Goal: Book appointment/travel/reservation

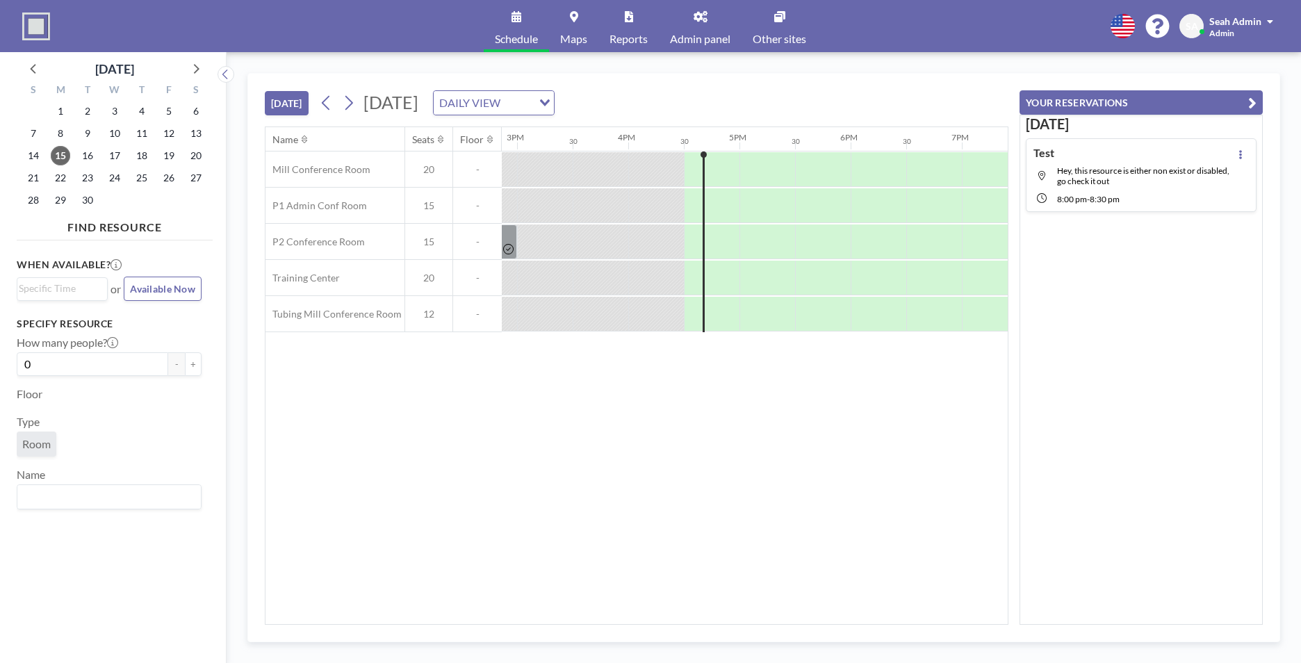
scroll to position [0, 1668]
click at [712, 27] on link "Admin panel" at bounding box center [700, 26] width 83 height 52
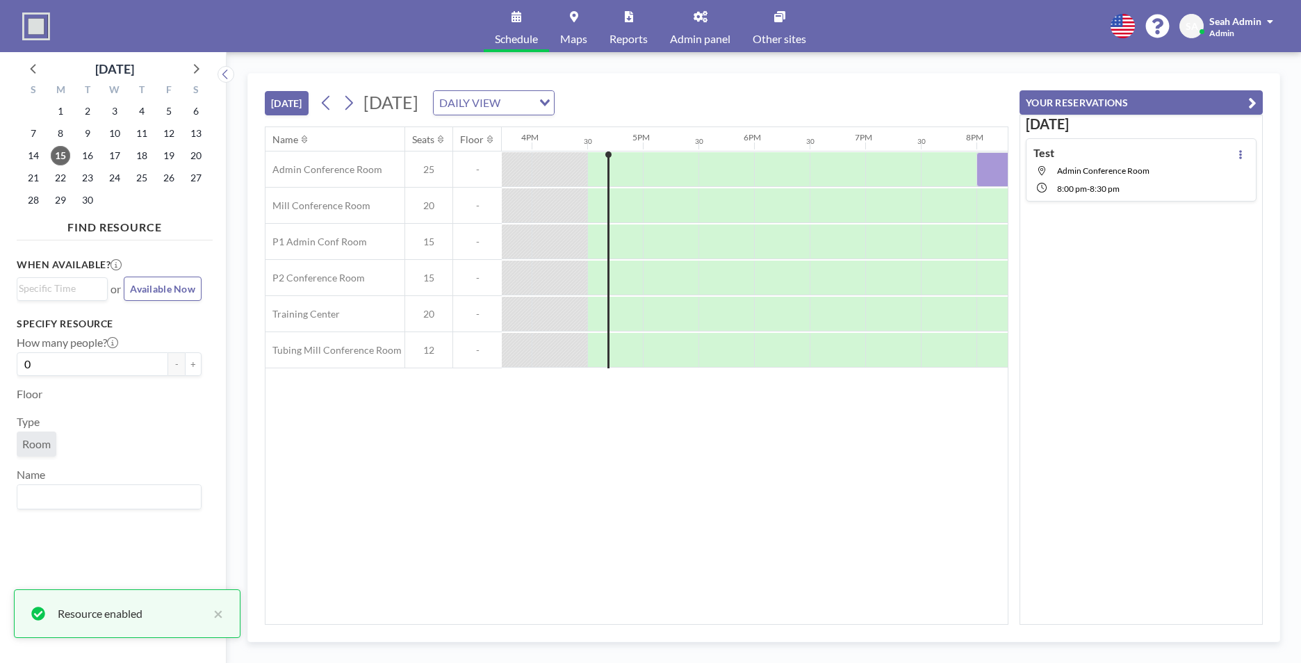
scroll to position [0, 1779]
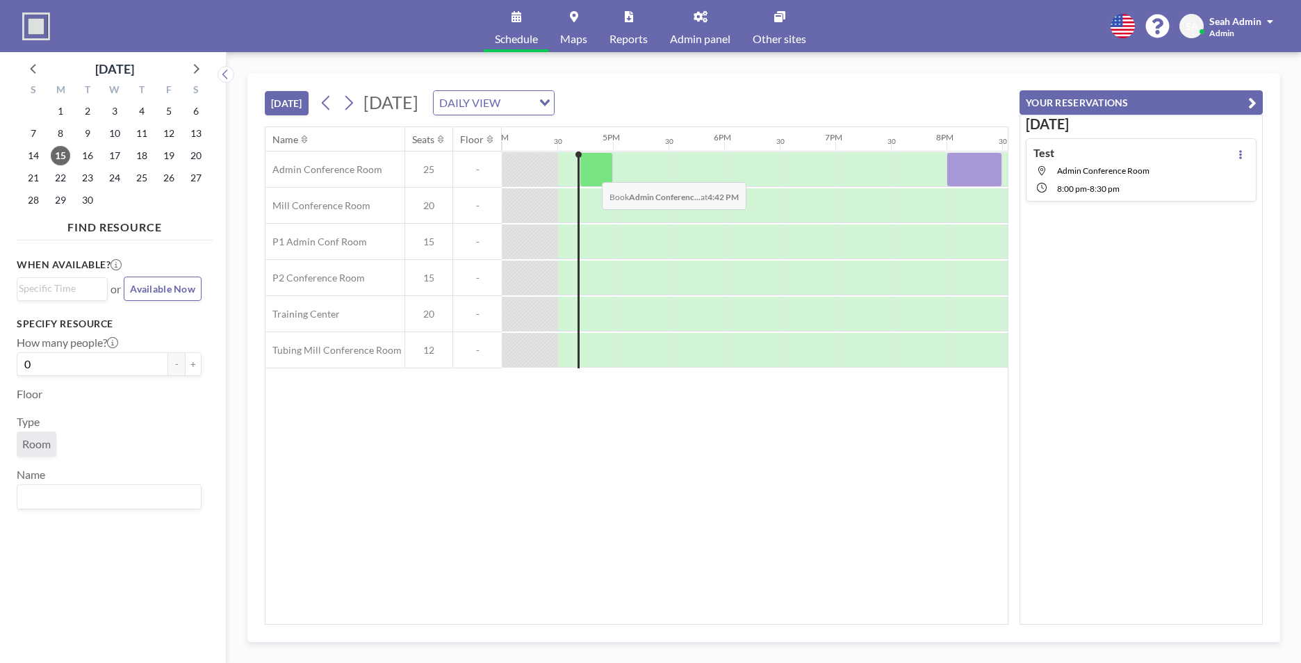
click at [591, 172] on div at bounding box center [596, 169] width 33 height 35
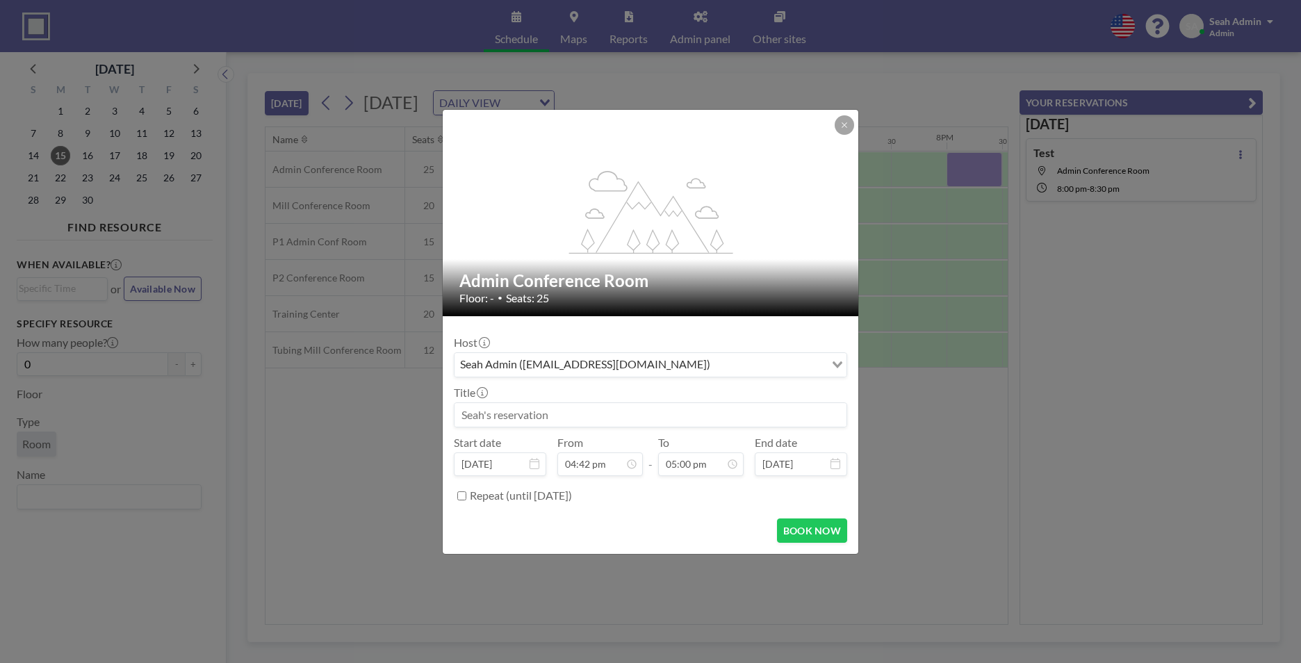
scroll to position [841, 0]
click at [582, 403] on input at bounding box center [650, 415] width 392 height 24
type input "Test"
click at [817, 529] on button "BOOK NOW" at bounding box center [812, 530] width 70 height 24
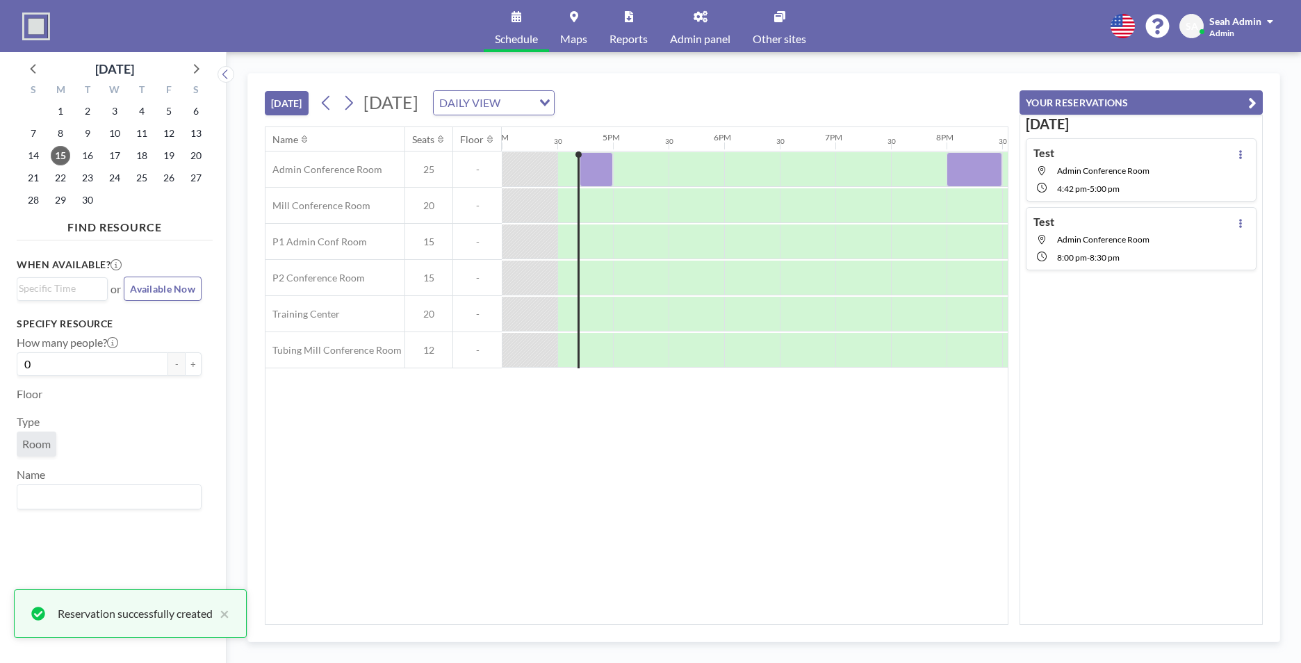
click at [694, 24] on link "Admin panel" at bounding box center [700, 26] width 83 height 52
